Goal: Register for event/course

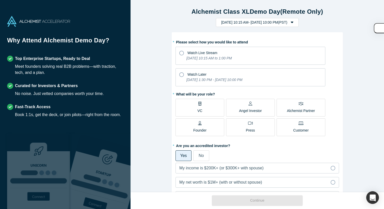
click at [199, 111] on p "VC" at bounding box center [200, 110] width 5 height 5
click at [0, 0] on input "VC" at bounding box center [0, 0] width 0 height 0
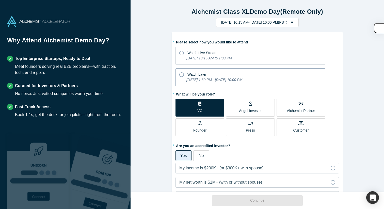
click at [182, 74] on icon at bounding box center [182, 74] width 5 height 5
click at [0, 0] on input "Watch Later [DATE] 1:30 PM - [DATE] 10:00 PM" at bounding box center [0, 0] width 0 height 0
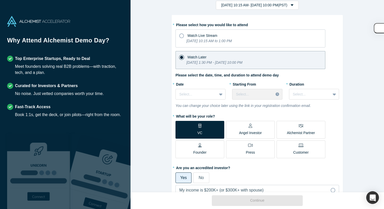
scroll to position [23, 0]
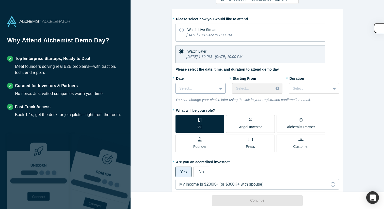
click at [215, 89] on div "Select..." at bounding box center [196, 88] width 41 height 8
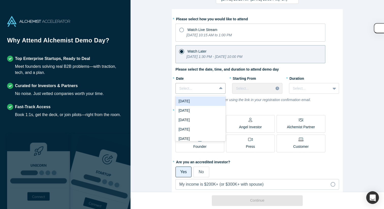
click at [211, 103] on div "[DATE]" at bounding box center [201, 101] width 50 height 9
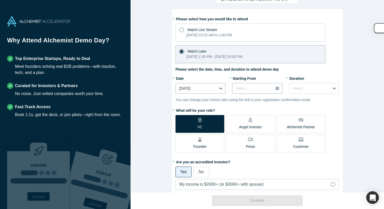
click at [246, 87] on div at bounding box center [253, 88] width 34 height 6
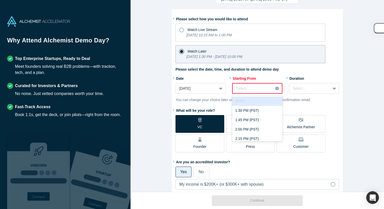
click at [277, 88] on icon at bounding box center [278, 89] width 4 height 4
click at [269, 111] on div "1:30 PM (PST)" at bounding box center [257, 110] width 50 height 9
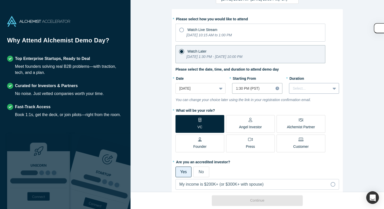
click at [293, 93] on div "Select..." at bounding box center [314, 88] width 50 height 11
click at [302, 125] on div "2 hours" at bounding box center [314, 129] width 50 height 9
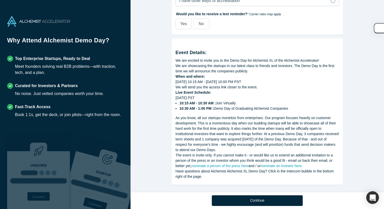
scroll to position [281, 0]
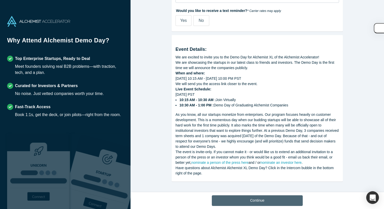
click at [256, 202] on button "Continue" at bounding box center [257, 201] width 91 height 11
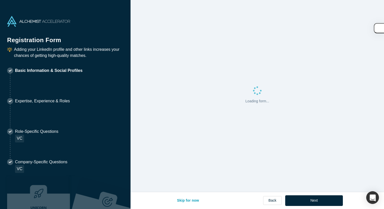
select select "US"
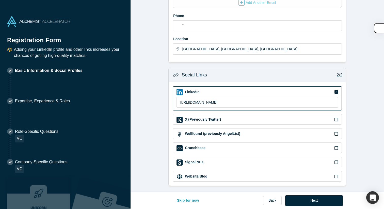
scroll to position [138, 0]
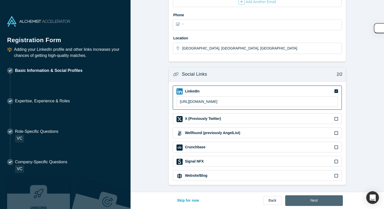
click at [309, 202] on button "Next" at bounding box center [315, 201] width 58 height 11
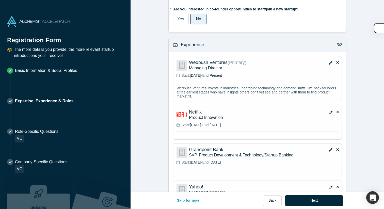
scroll to position [392, 0]
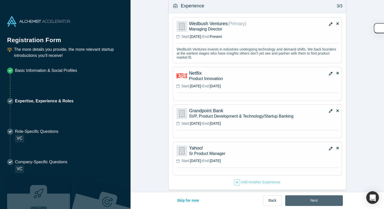
click at [308, 200] on button "Next" at bounding box center [315, 201] width 58 height 11
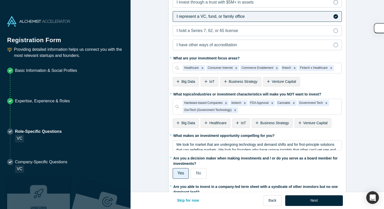
scroll to position [236, 0]
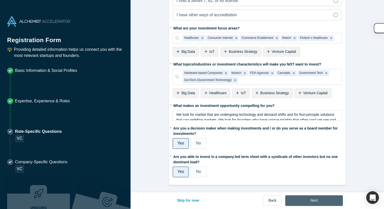
click at [306, 200] on button "Next" at bounding box center [315, 201] width 58 height 11
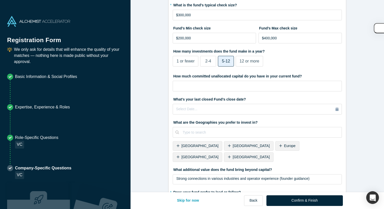
scroll to position [151, 0]
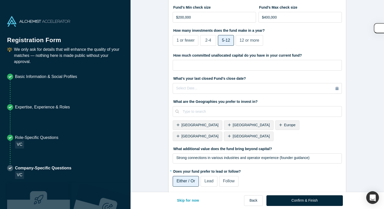
click at [180, 135] on icon at bounding box center [178, 137] width 3 height 4
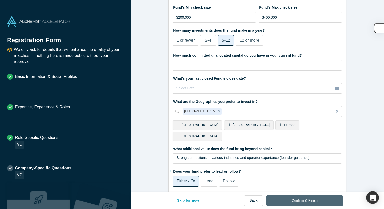
click at [288, 201] on button "Confirm & Finish" at bounding box center [305, 201] width 77 height 11
